Goal: Task Accomplishment & Management: Manage account settings

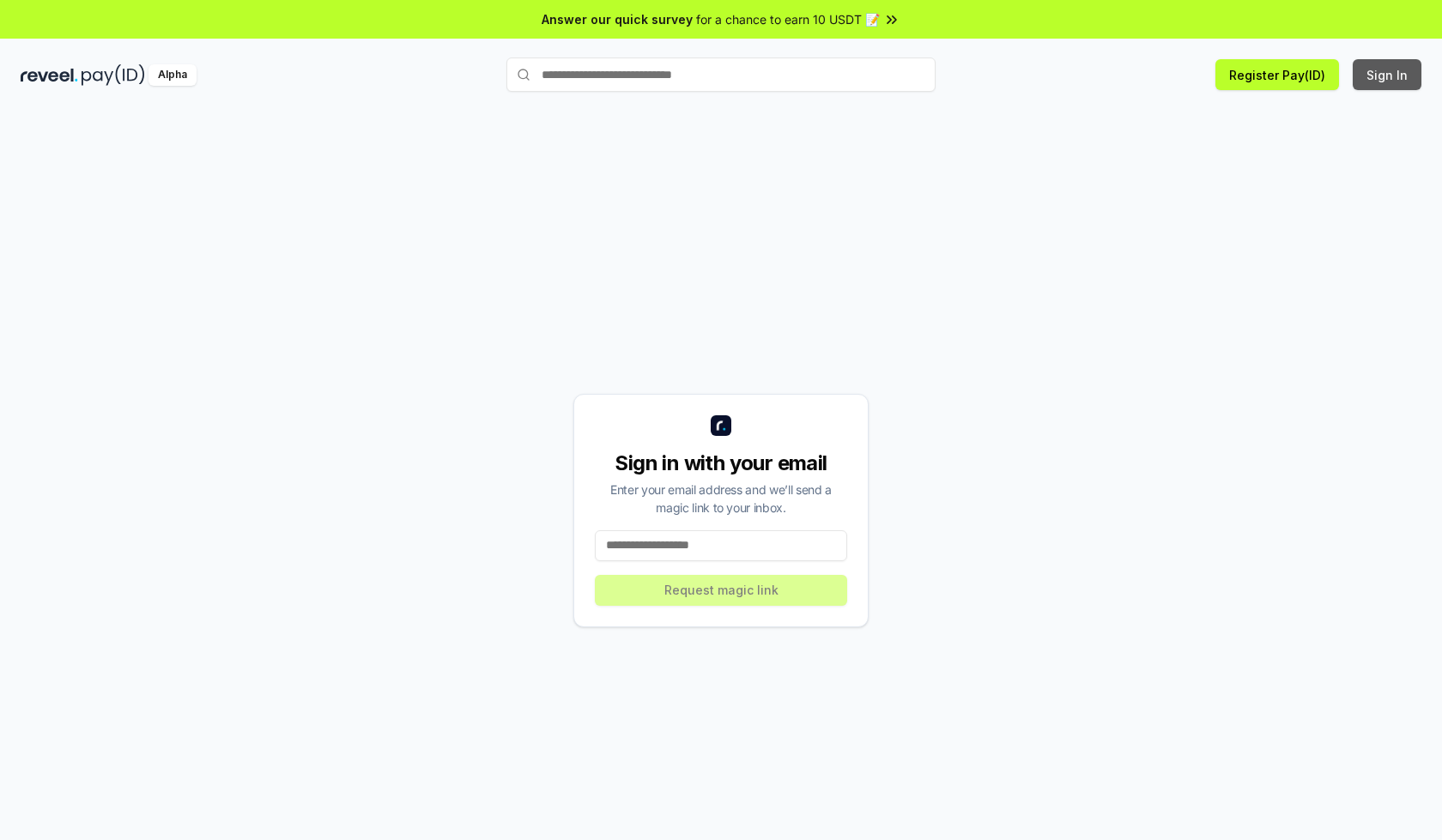
click at [1388, 74] on button "Sign In" at bounding box center [1386, 74] width 69 height 31
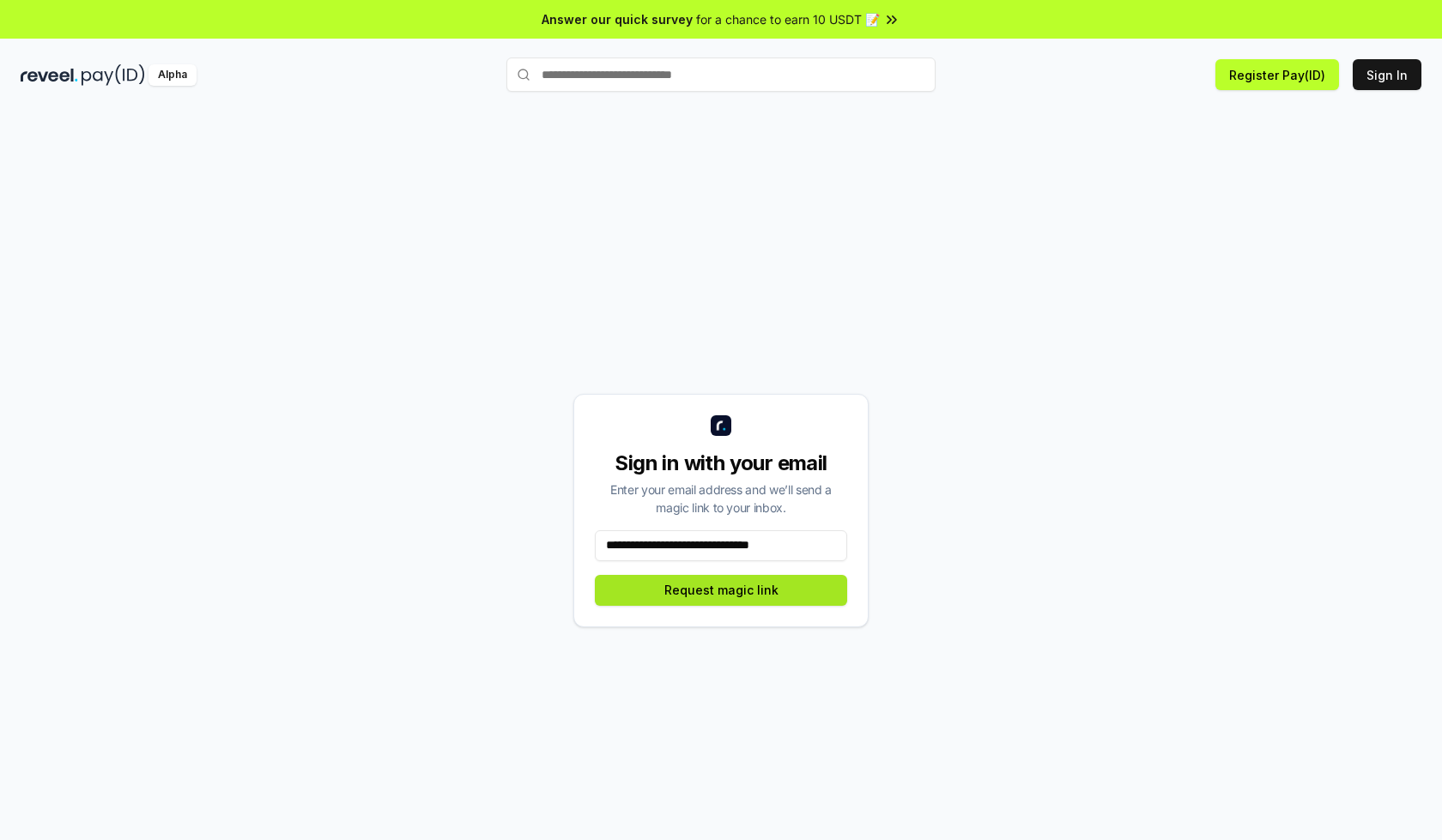
type input "**********"
click at [721, 590] on button "Request magic link" at bounding box center [721, 590] width 252 height 31
